Goal: Information Seeking & Learning: Learn about a topic

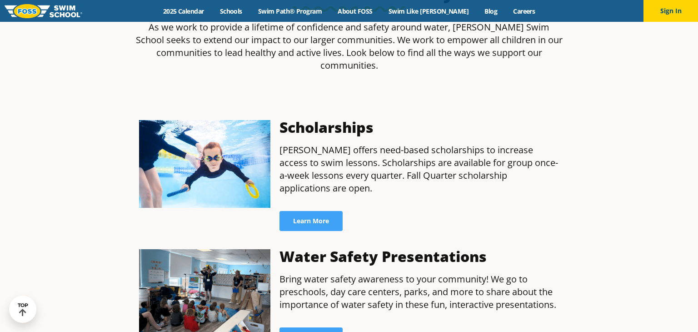
scroll to position [284, 0]
click at [317, 217] on span "Learn More" at bounding box center [311, 220] width 36 height 6
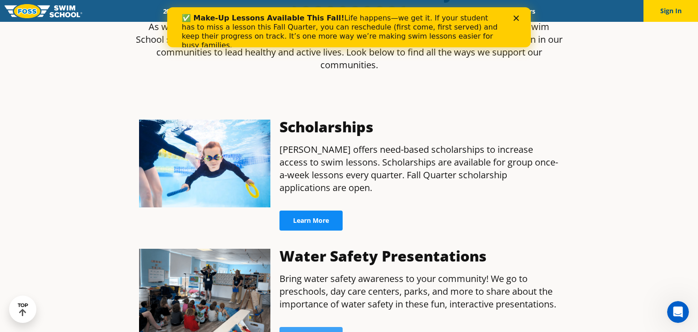
scroll to position [0, 0]
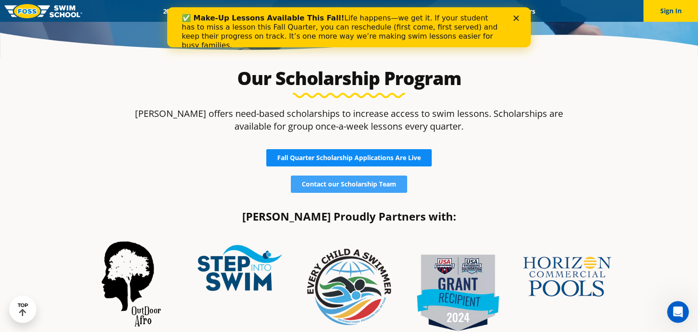
click at [411, 156] on span "Fall Quarter Scholarship Applications Are Live" at bounding box center [349, 157] width 144 height 6
